Goal: Task Accomplishment & Management: Manage account settings

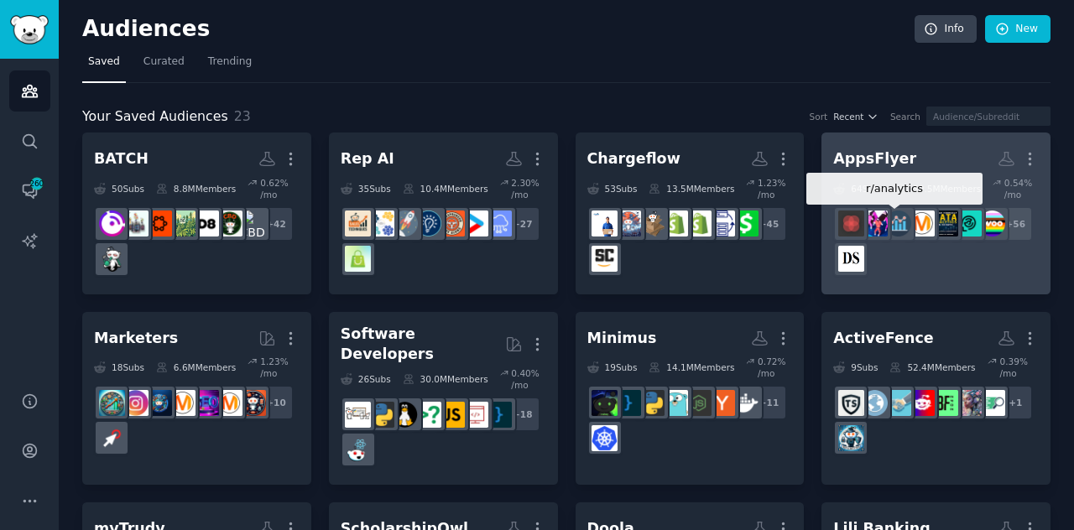
click at [892, 224] on img at bounding box center [898, 224] width 26 height 26
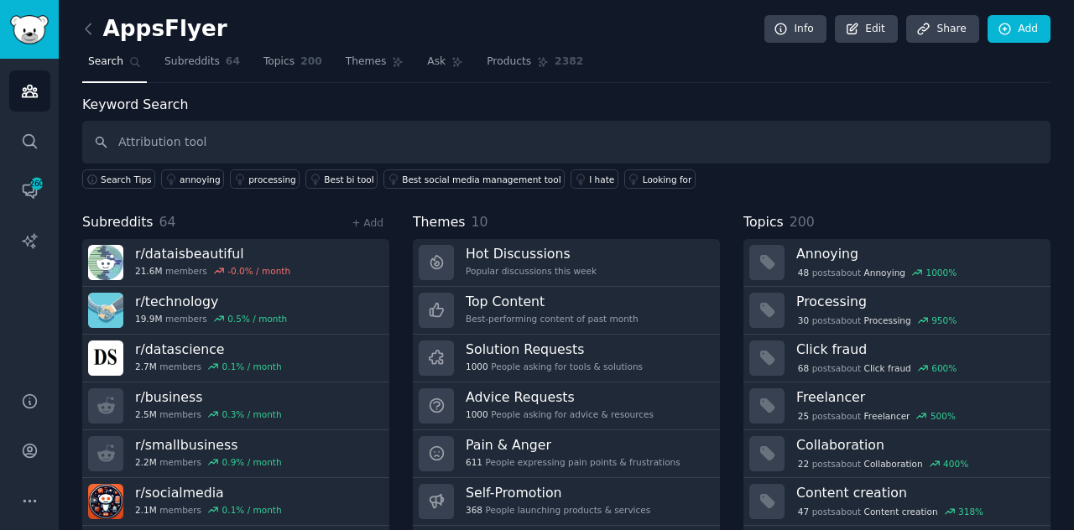
type input "Attribution tool"
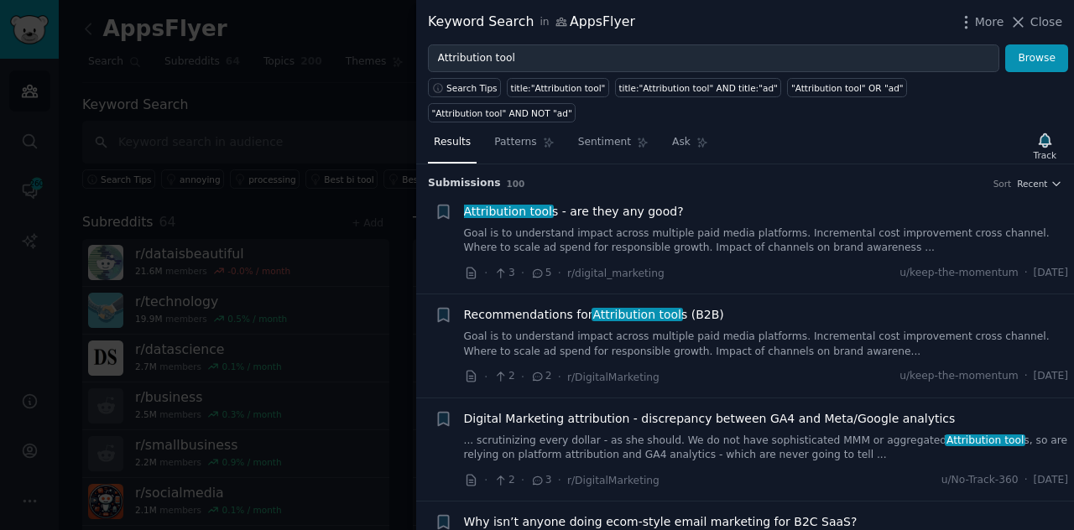
click at [897, 330] on link "Goal is to understand impact across multiple paid media platforms. Incremental …" at bounding box center [766, 344] width 605 height 29
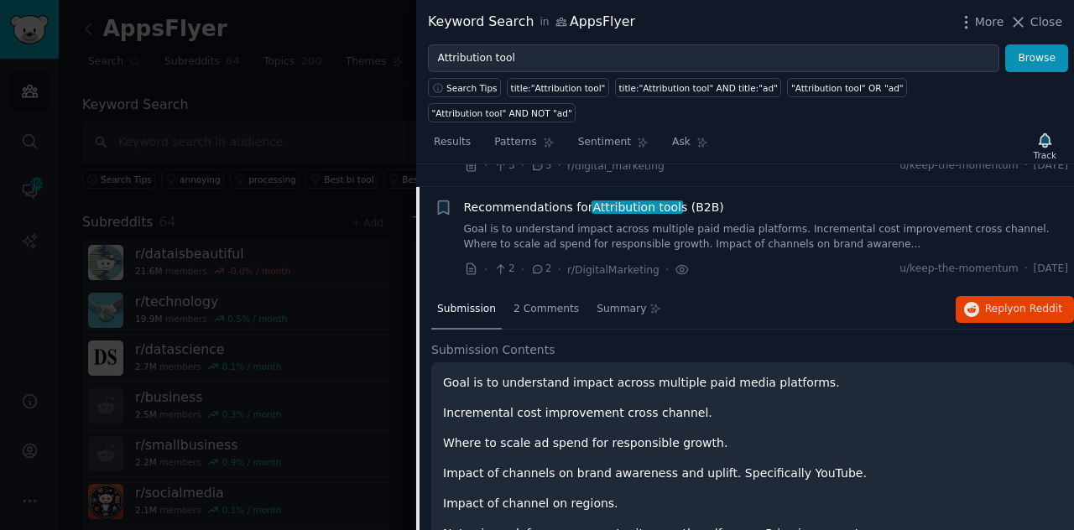
scroll to position [129, 0]
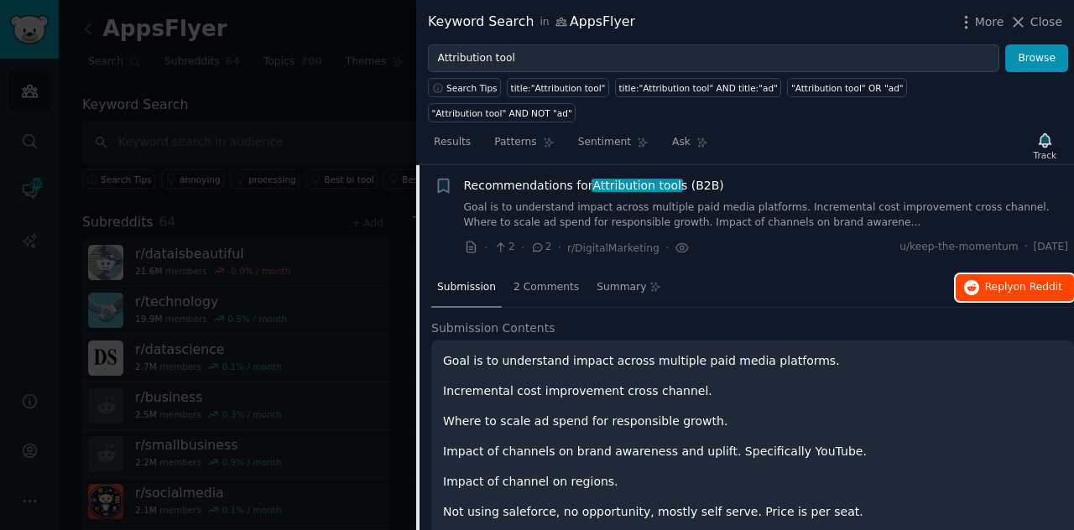
click at [1009, 280] on span "Reply on Reddit" at bounding box center [1023, 287] width 77 height 15
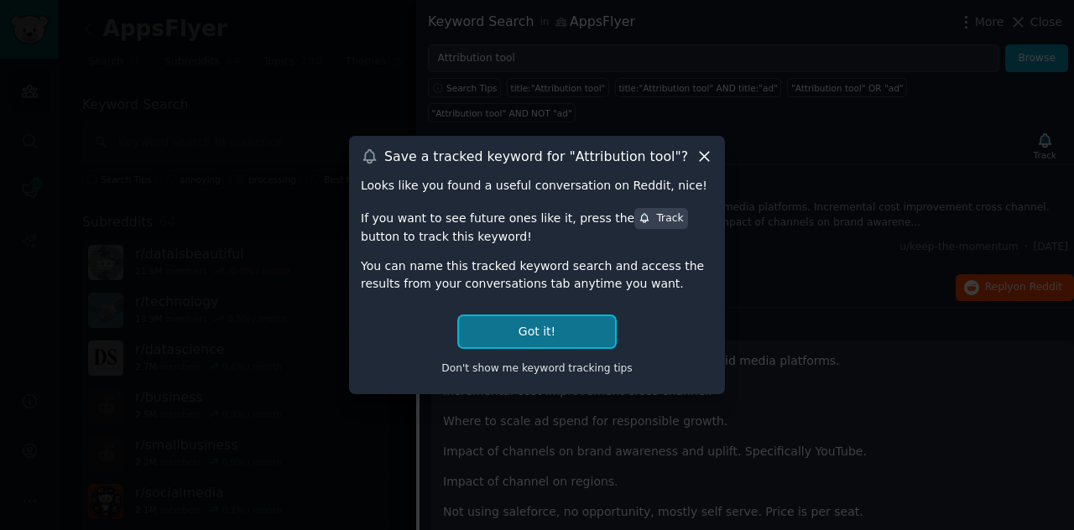
click at [555, 331] on button "Got it!" at bounding box center [537, 331] width 156 height 31
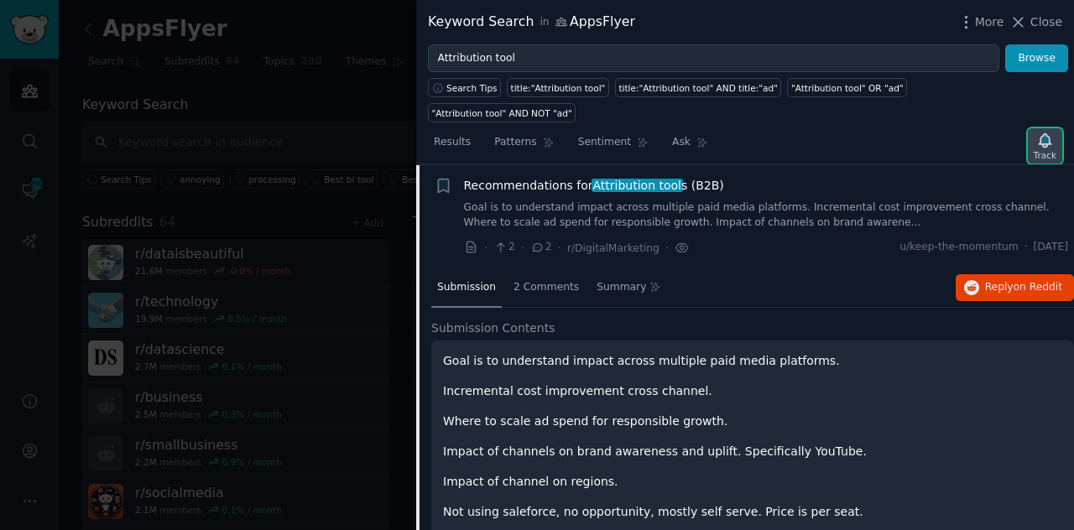
click at [1040, 149] on div "Track" at bounding box center [1045, 155] width 23 height 12
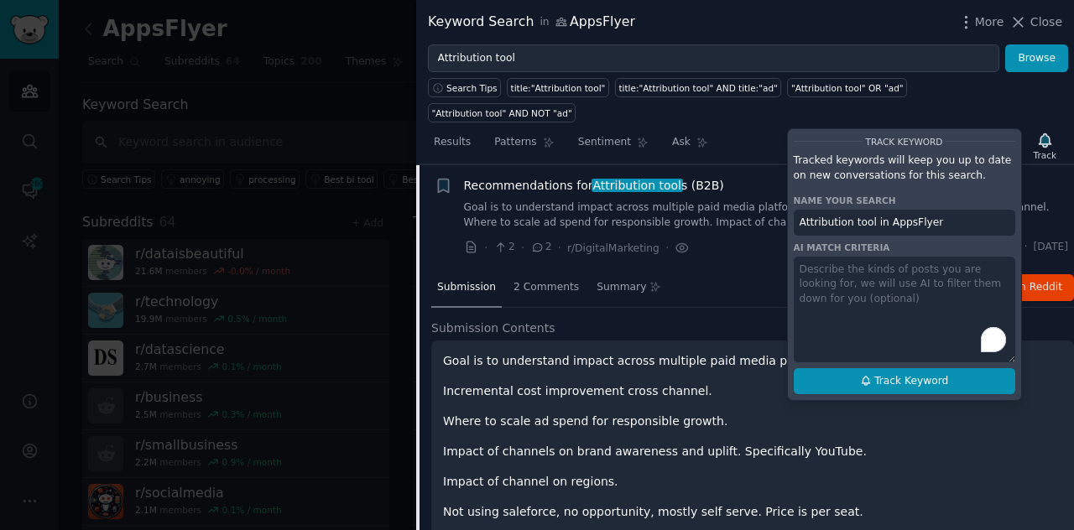
click at [908, 374] on span "Track Keyword" at bounding box center [911, 381] width 74 height 15
type input "Attribution tool in AppsFlyer"
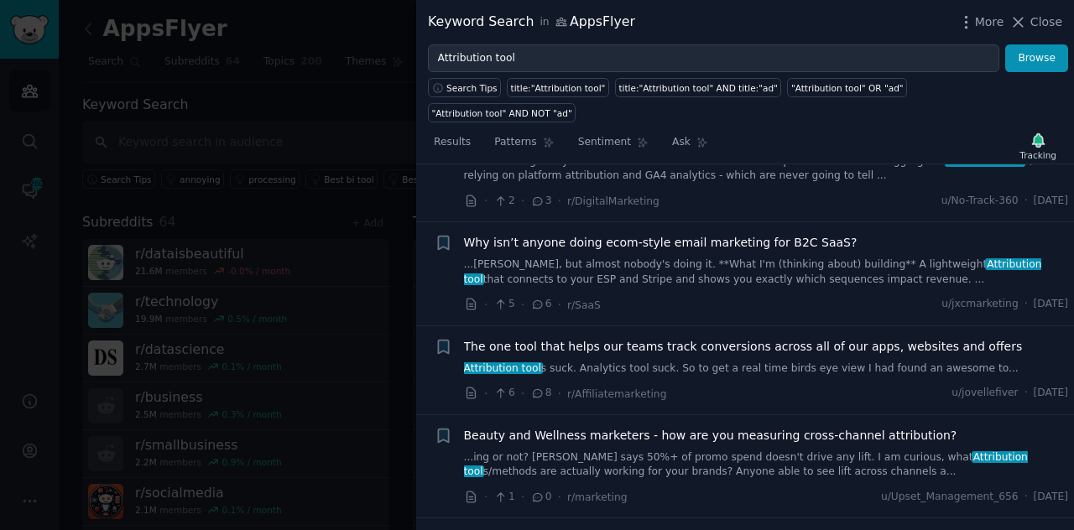
scroll to position [0, 0]
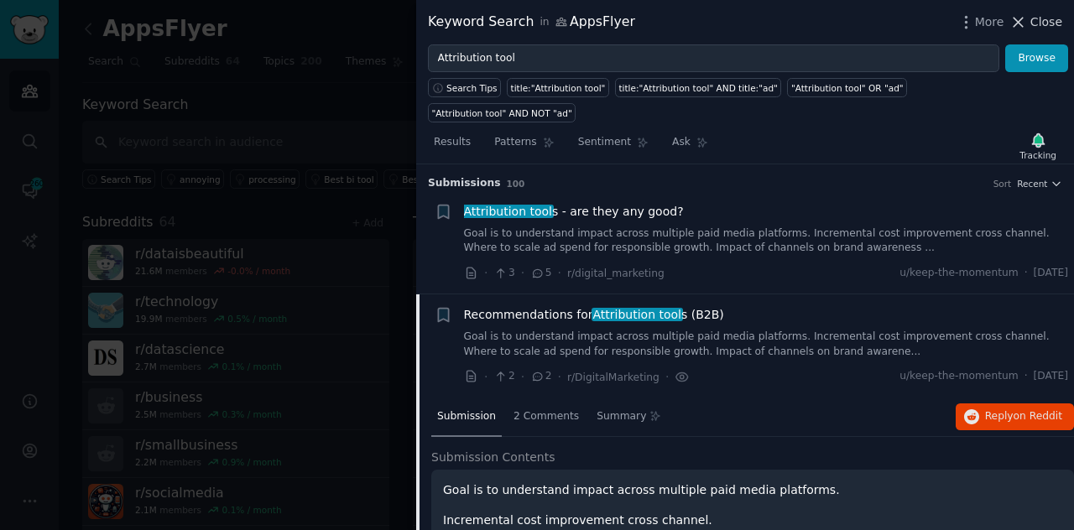
click at [1022, 29] on icon at bounding box center [1018, 22] width 18 height 18
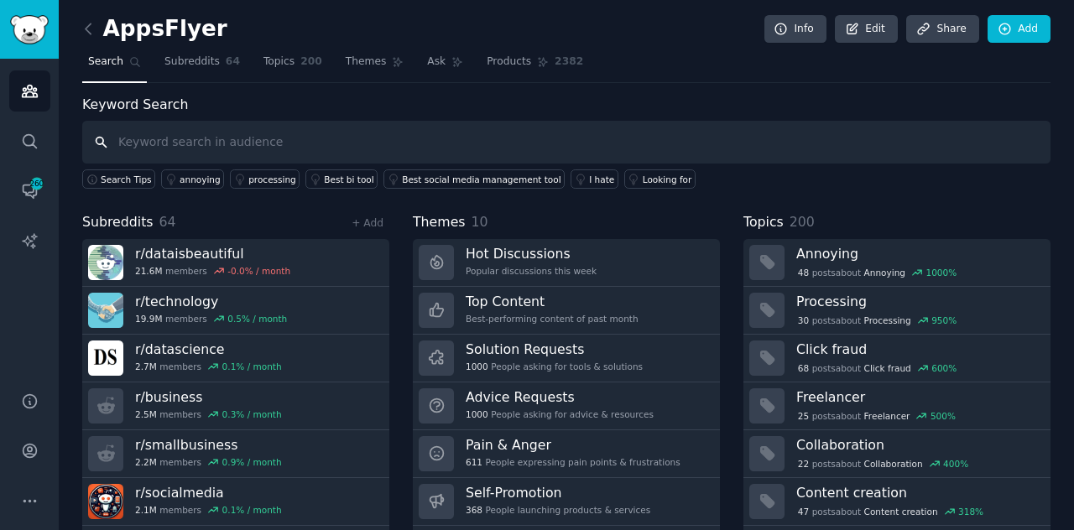
paste input "Click fraud"
type input "Click fraud"
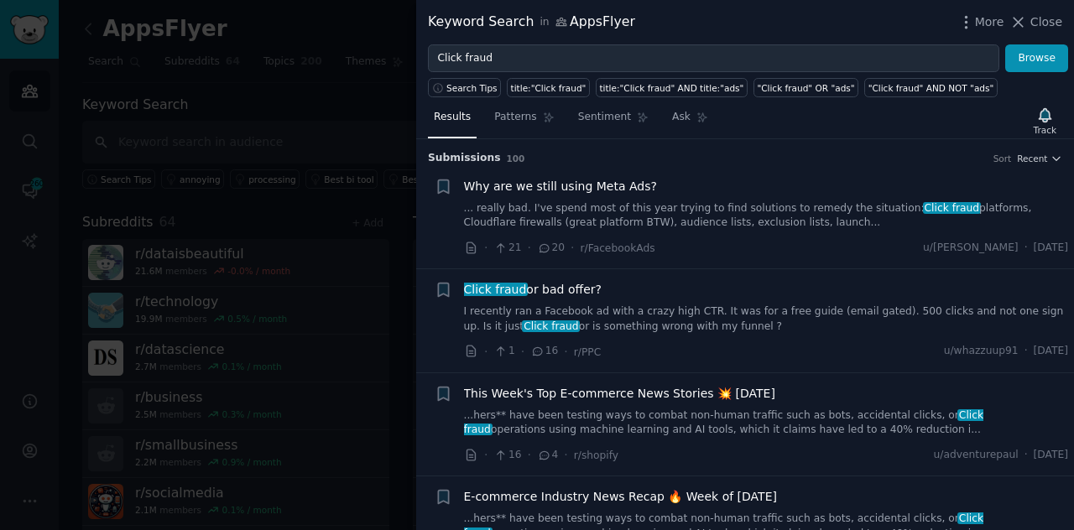
click at [779, 196] on div "Why are we still using Meta Ads? ... really bad. I've spend most of this year t…" at bounding box center [766, 204] width 605 height 53
click at [748, 209] on link "... really bad. I've spend most of this year trying to find solutions to remedy…" at bounding box center [766, 215] width 605 height 29
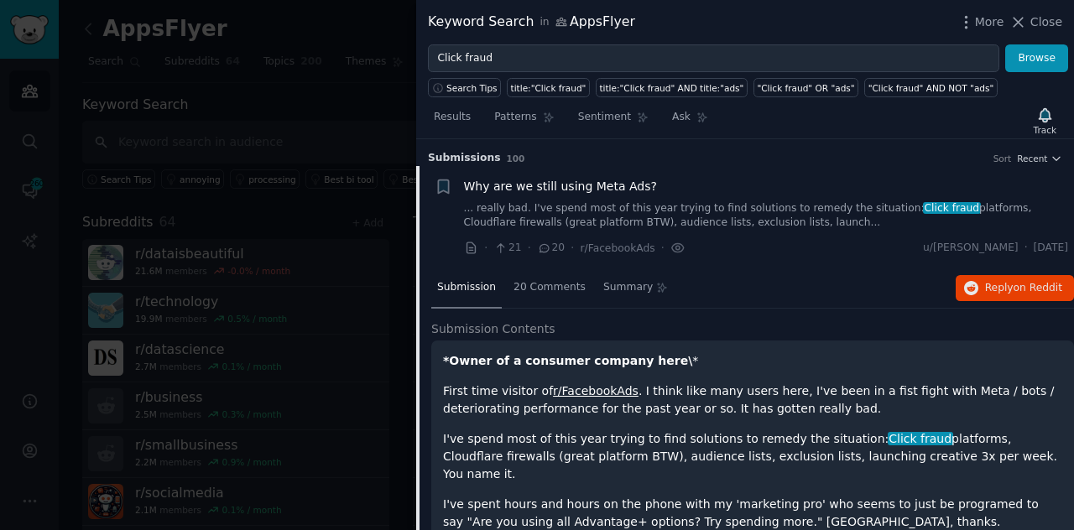
scroll to position [26, 0]
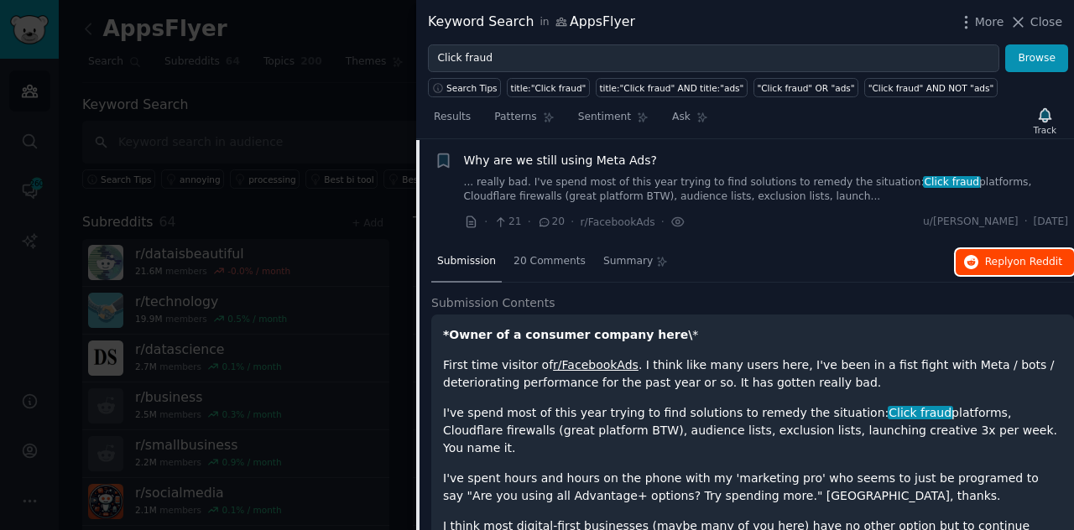
click at [993, 263] on span "Reply on Reddit" at bounding box center [1023, 262] width 77 height 15
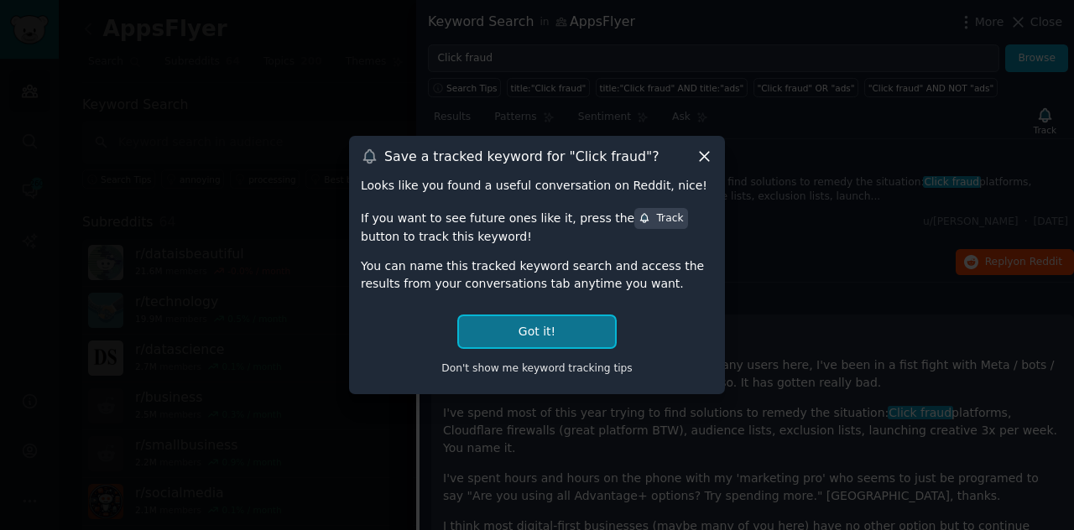
click at [525, 320] on button "Got it!" at bounding box center [537, 331] width 156 height 31
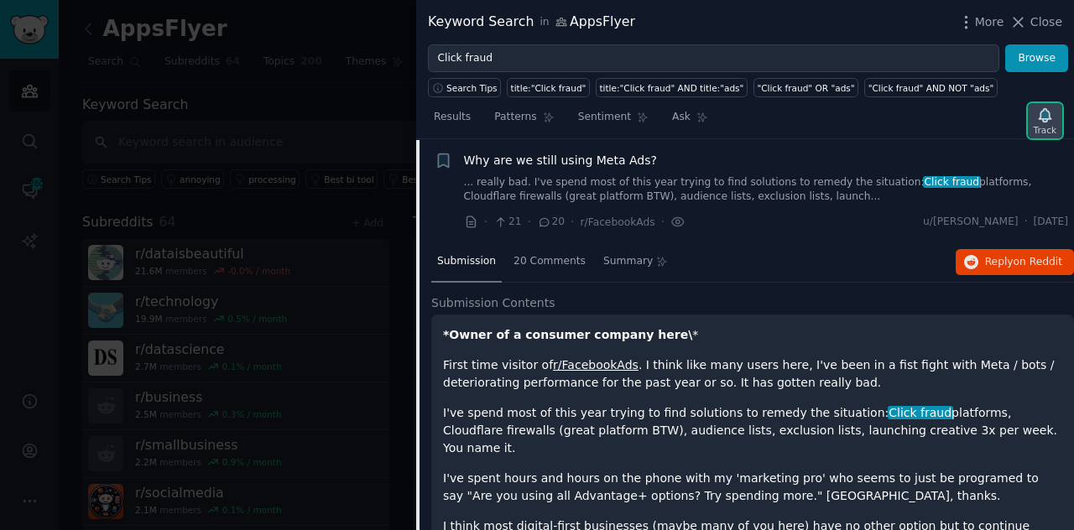
click at [1039, 124] on div "Track" at bounding box center [1045, 130] width 23 height 12
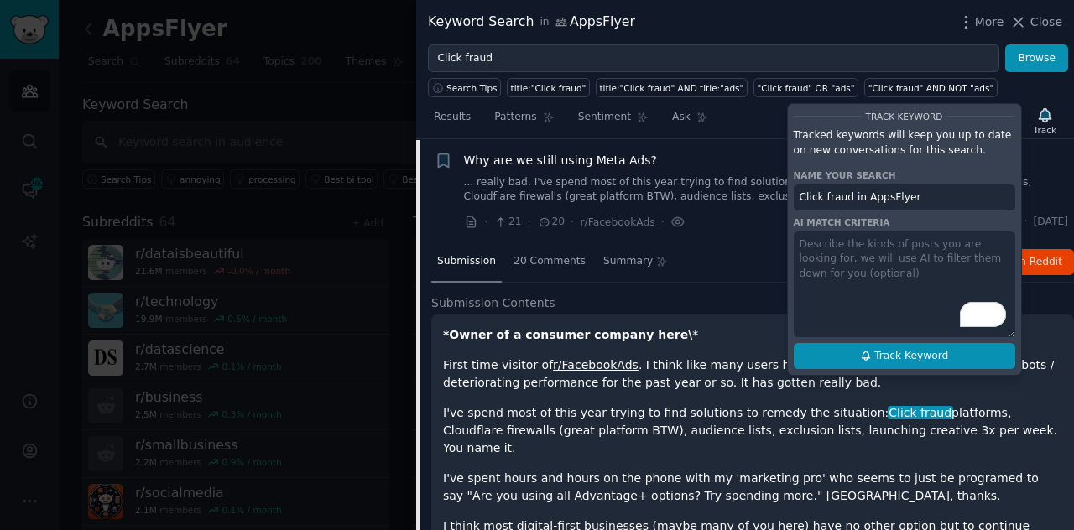
click at [846, 353] on button "Track Keyword" at bounding box center [904, 356] width 221 height 27
type input "Click fraud in AppsFlyer"
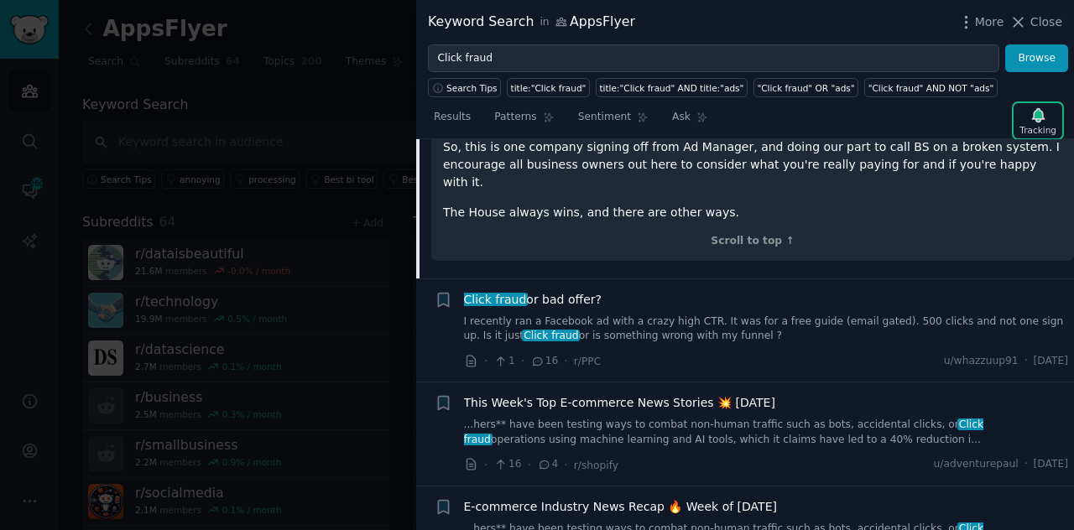
scroll to position [644, 0]
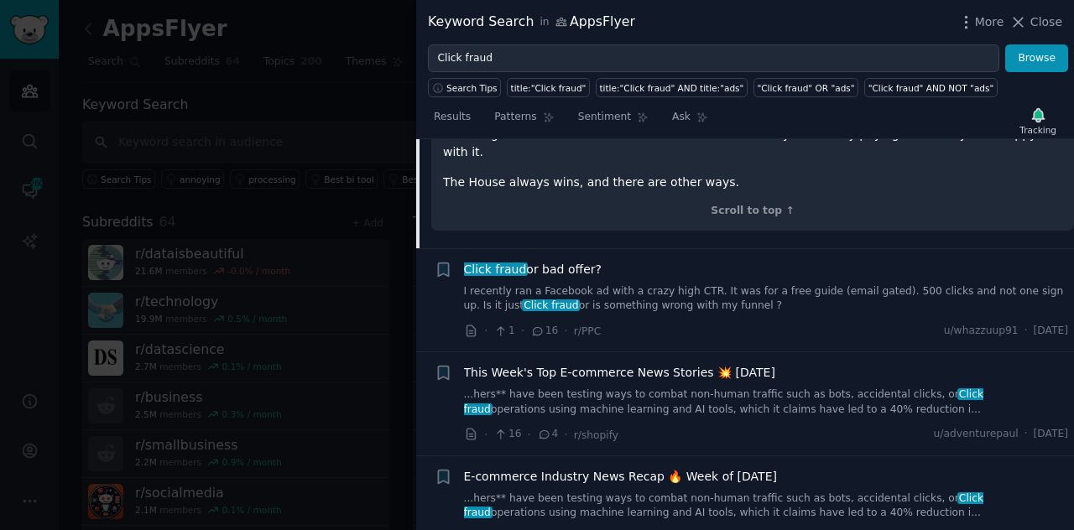
click at [706, 284] on link "I recently ran a Facebook ad with a crazy high CTR. It was for a free guide (em…" at bounding box center [766, 298] width 605 height 29
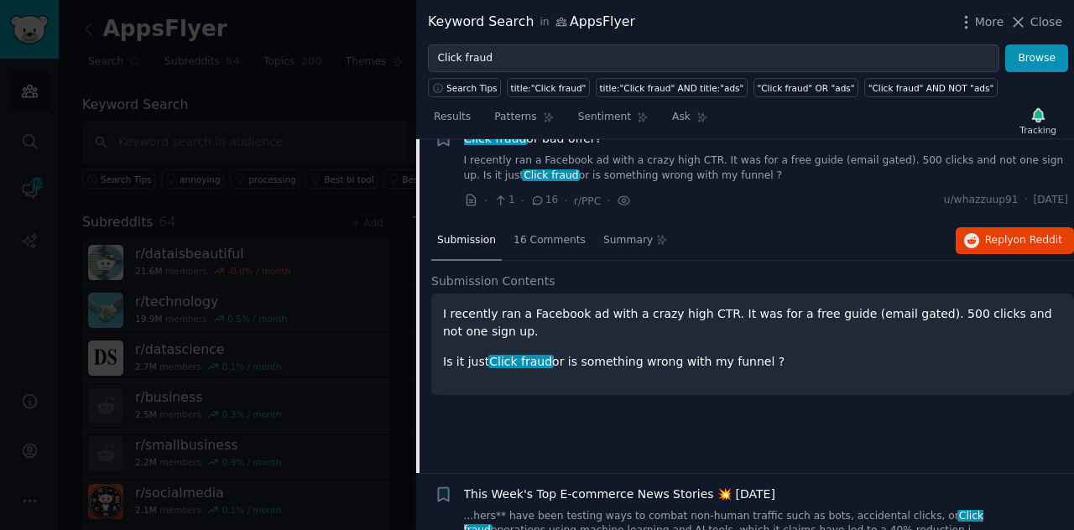
scroll to position [129, 0]
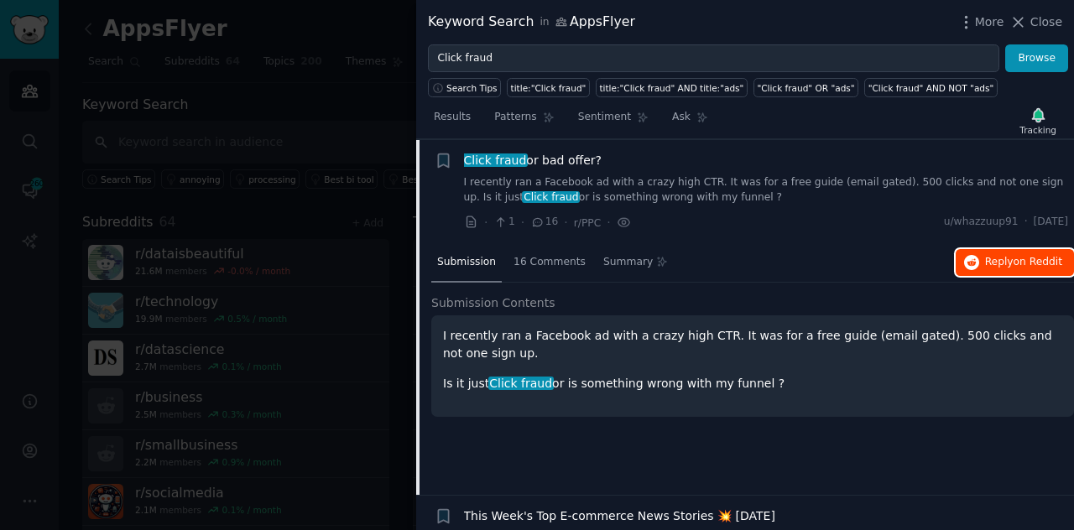
click at [997, 261] on span "Reply on Reddit" at bounding box center [1023, 262] width 77 height 15
click at [837, 249] on div "Submission 16 Comments Summary Reply on Reddit" at bounding box center [752, 263] width 643 height 40
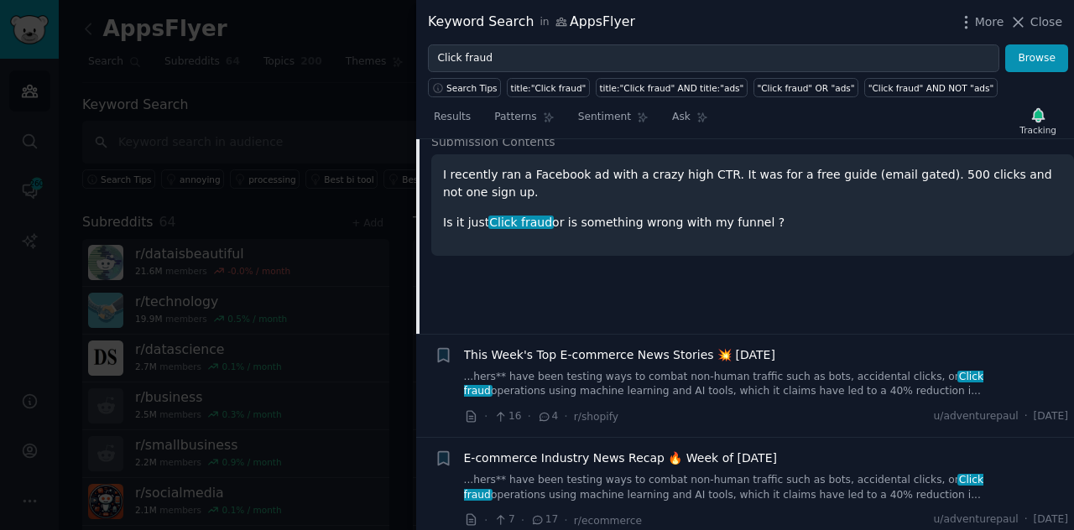
scroll to position [0, 0]
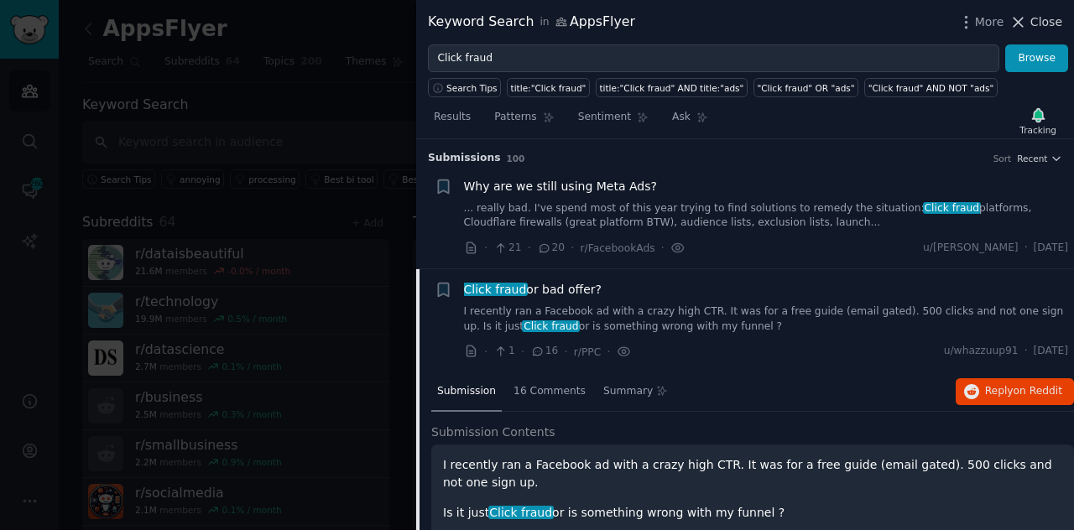
click at [1019, 26] on icon at bounding box center [1018, 22] width 9 height 9
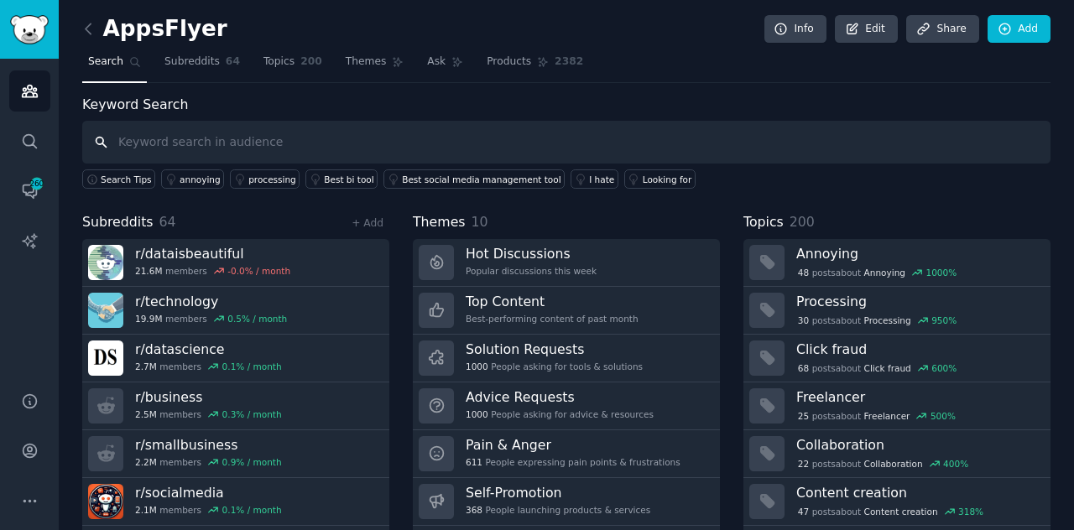
paste input "Click ad fraud"
type input "Click ad fraud"
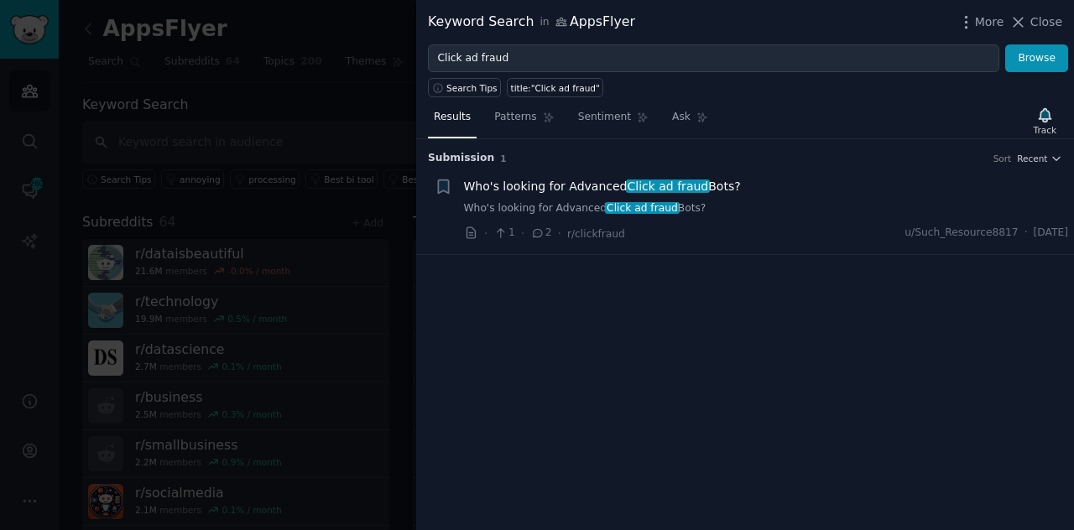
click at [755, 189] on div "Who's looking for Advanced Click ad fraud Bots?" at bounding box center [766, 187] width 605 height 18
click at [1043, 115] on icon "button" at bounding box center [1045, 114] width 12 height 13
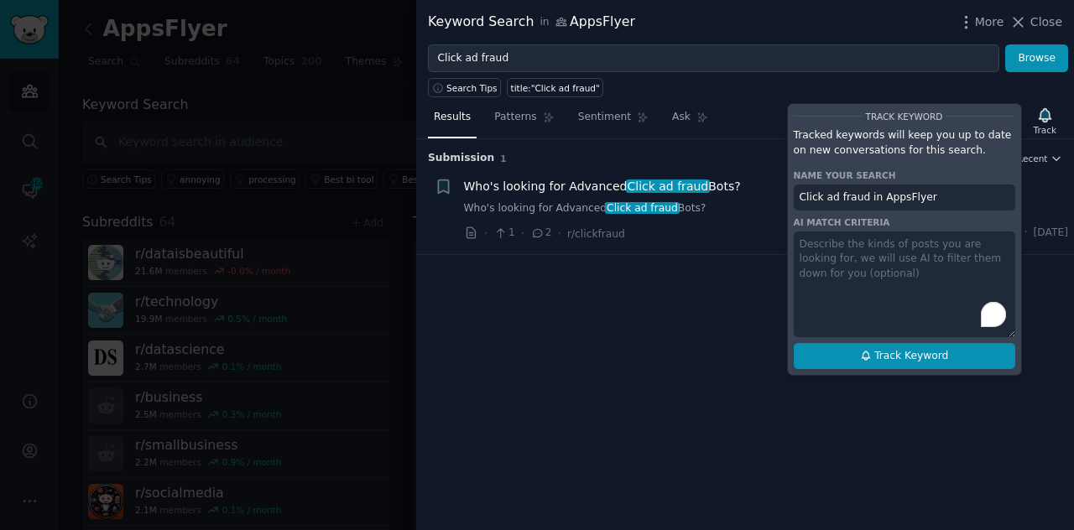
click at [909, 357] on span "Track Keyword" at bounding box center [911, 356] width 74 height 15
type input "Click ad fraud in AppsFlyer"
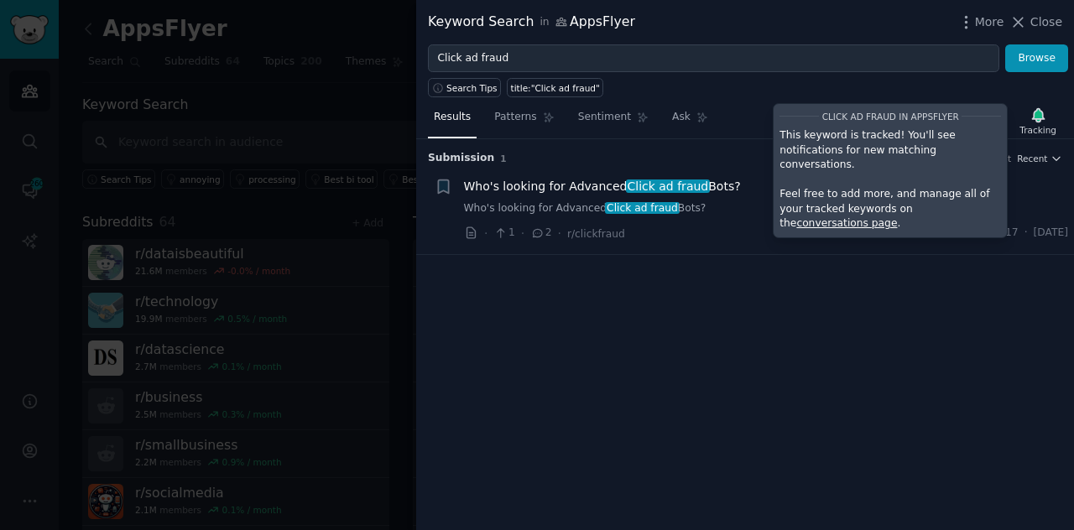
click at [711, 232] on div "· 1 · 2 · r/clickfraud u/Such_Resource8817 · [DATE]" at bounding box center [766, 234] width 605 height 18
